Goal: Leave review/rating: Leave review/rating

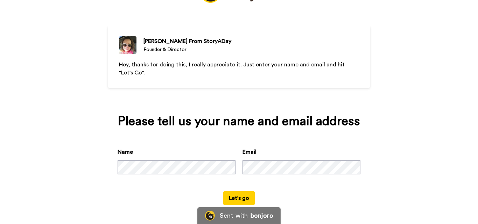
scroll to position [40, 0]
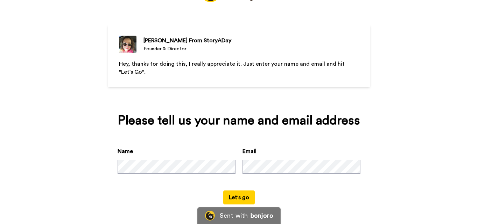
click at [242, 199] on button "Let's go" at bounding box center [238, 198] width 31 height 14
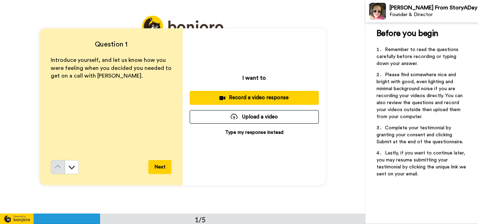
click at [291, 176] on div "I want to Record a video response Upload a video Type my response instead" at bounding box center [254, 106] width 143 height 157
click at [263, 133] on p "Type my response instead" at bounding box center [254, 132] width 58 height 7
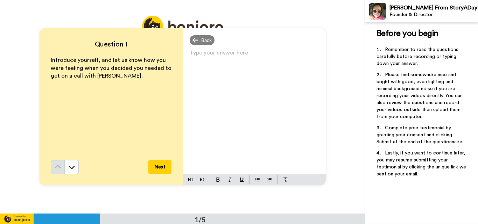
click at [218, 57] on p "Type your answer here ﻿" at bounding box center [254, 56] width 129 height 10
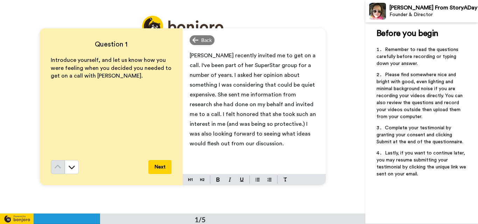
click at [164, 168] on button "Next" at bounding box center [159, 167] width 23 height 14
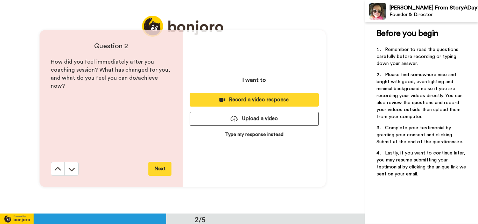
scroll to position [214, 0]
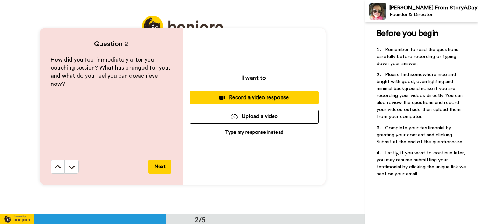
click at [252, 134] on p "Type my response instead" at bounding box center [254, 132] width 58 height 7
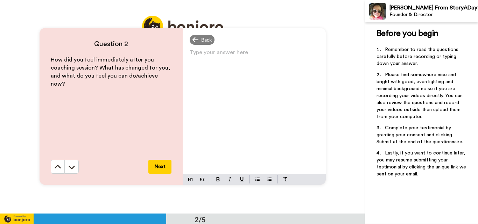
click at [200, 61] on div "Type your answer here ﻿" at bounding box center [254, 111] width 143 height 126
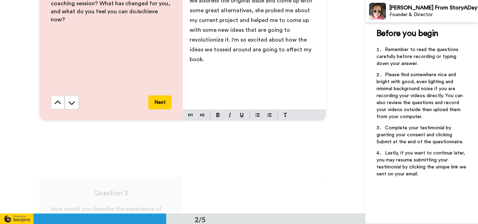
scroll to position [284, 0]
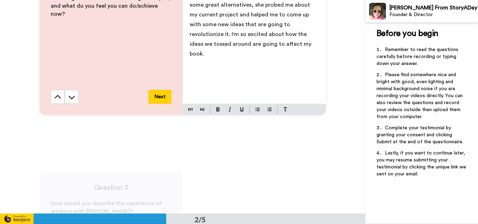
click at [160, 99] on button "Next" at bounding box center [159, 97] width 23 height 14
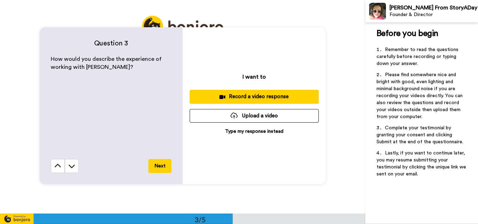
scroll to position [463, 0]
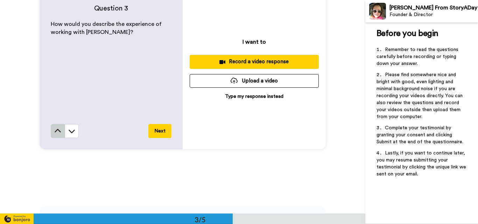
click at [54, 133] on icon at bounding box center [57, 131] width 7 height 7
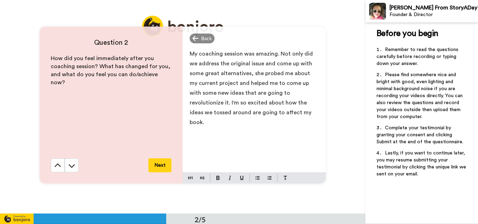
scroll to position [214, 0]
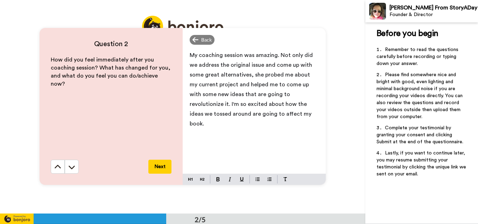
click at [296, 115] on p "My coaching session was amazing. Not only did we address the original issue and…" at bounding box center [254, 89] width 129 height 78
drag, startPoint x: 253, startPoint y: 114, endPoint x: 247, endPoint y: 113, distance: 5.6
click at [241, 113] on span "My coaching session was amazing. Not only did we address the original issue and…" at bounding box center [252, 89] width 124 height 74
click at [253, 113] on span "My coaching session was amazing. Not only did we address the original issue and…" at bounding box center [252, 89] width 124 height 74
click at [281, 123] on p "My coaching session was amazing. Not only did we address the original issue and…" at bounding box center [254, 89] width 129 height 78
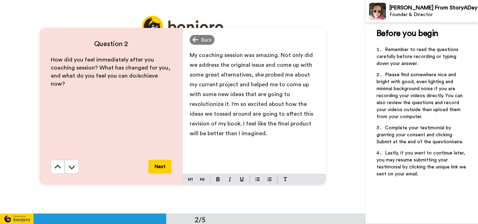
drag, startPoint x: 214, startPoint y: 133, endPoint x: 212, endPoint y: 122, distance: 10.9
click at [212, 122] on span "My coaching session was amazing. Not only did we address the original issue and…" at bounding box center [252, 94] width 125 height 84
click at [161, 168] on button "Next" at bounding box center [159, 167] width 23 height 14
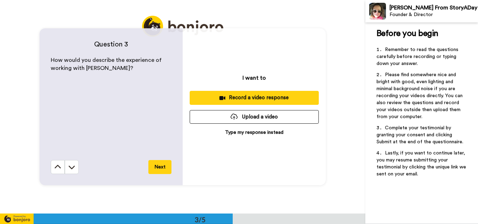
scroll to position [427, 0]
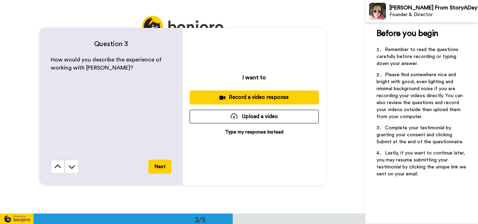
click at [271, 131] on p "Type my response instead" at bounding box center [254, 132] width 58 height 7
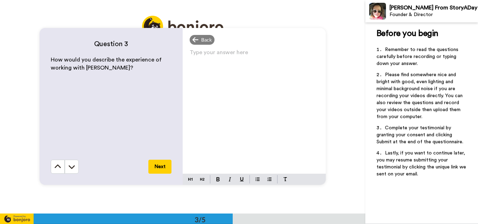
click at [211, 58] on p "Type your answer here ﻿" at bounding box center [254, 55] width 129 height 10
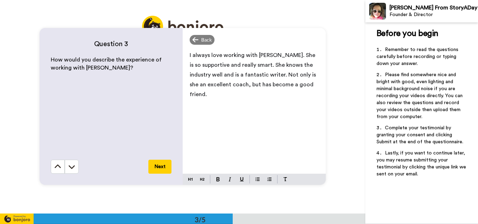
click at [259, 65] on span "I always love working with [PERSON_NAME]. She is so supportive and really smart…" at bounding box center [254, 74] width 128 height 45
click at [229, 94] on p "I always love working with [PERSON_NAME]. She is so supportive and really smart…" at bounding box center [254, 74] width 129 height 49
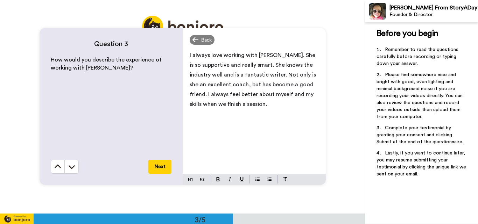
click at [155, 162] on button "Next" at bounding box center [159, 167] width 23 height 14
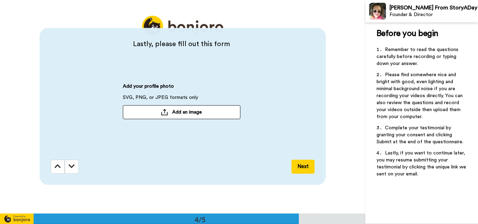
scroll to position [641, 0]
click at [168, 113] on button "Add an image" at bounding box center [181, 112] width 117 height 14
click at [302, 165] on button "Next" at bounding box center [302, 167] width 23 height 14
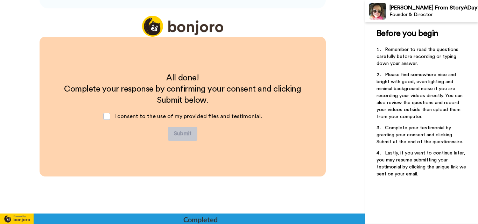
scroll to position [817, 0]
click at [107, 118] on span at bounding box center [106, 116] width 7 height 7
click at [174, 133] on button "Submit" at bounding box center [182, 134] width 29 height 14
